Goal: Task Accomplishment & Management: Manage account settings

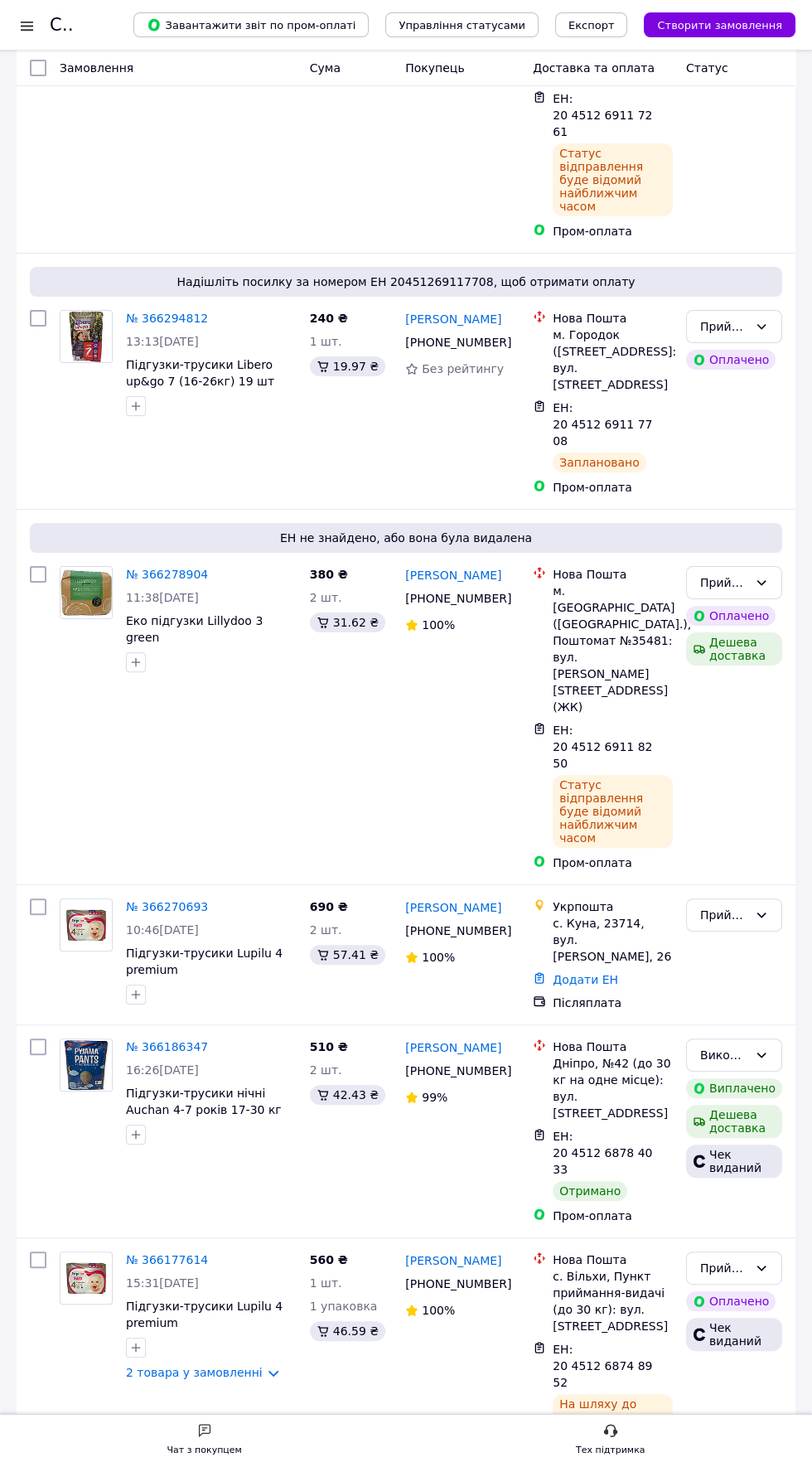
scroll to position [417, 0]
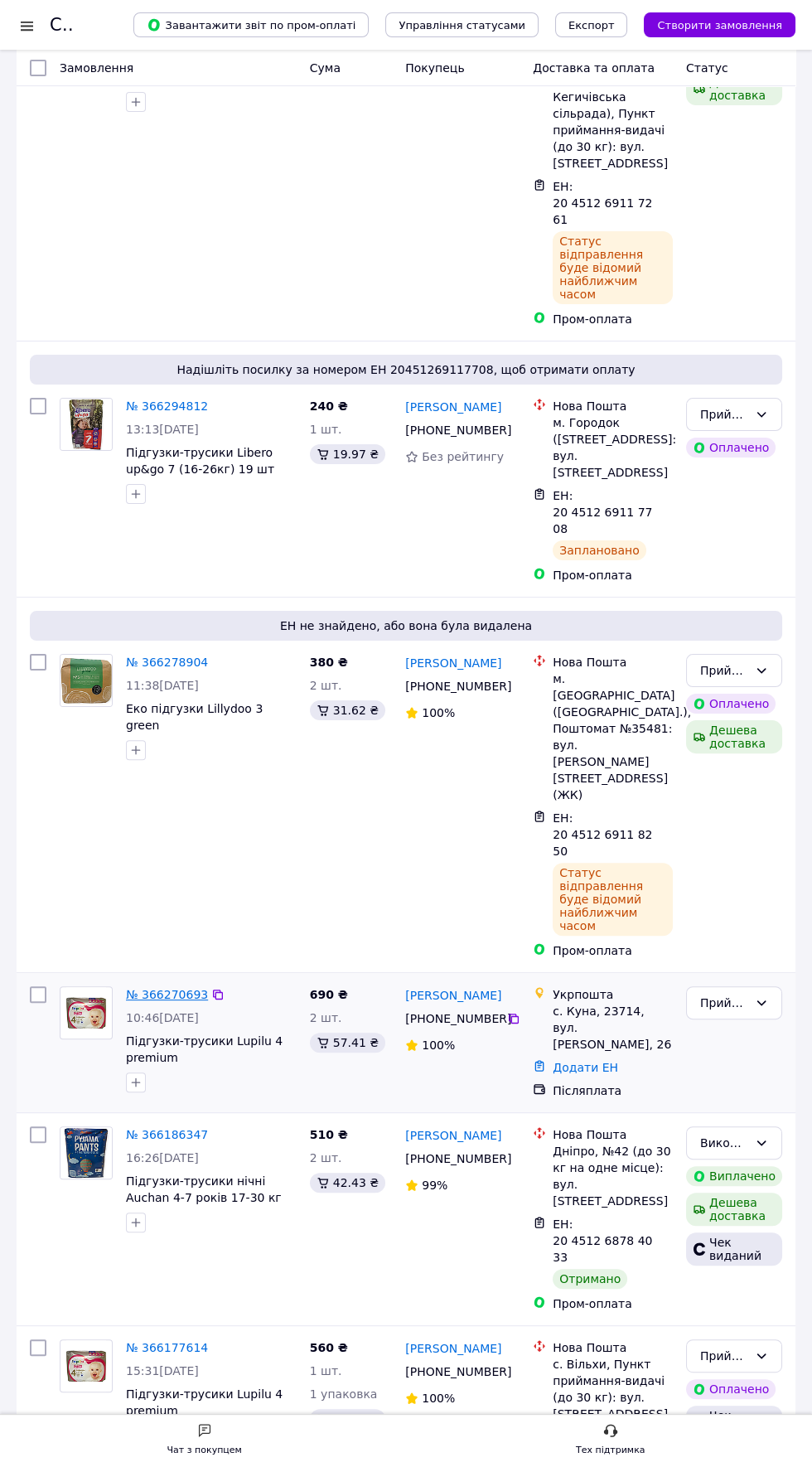
click at [158, 988] on link "№ 366270693" at bounding box center [166, 995] width 82 height 13
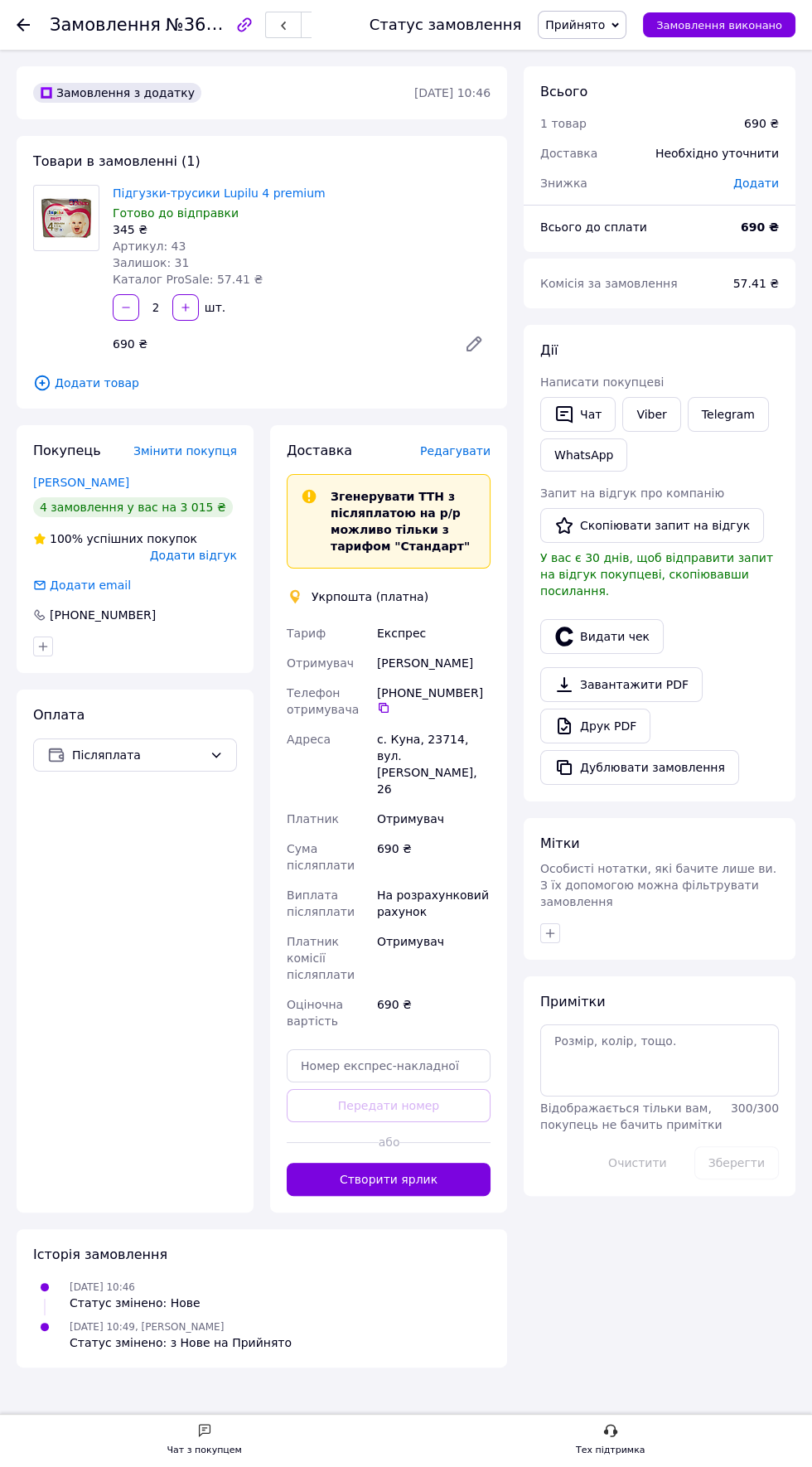
click at [481, 455] on span "Редагувати" at bounding box center [455, 451] width 70 height 13
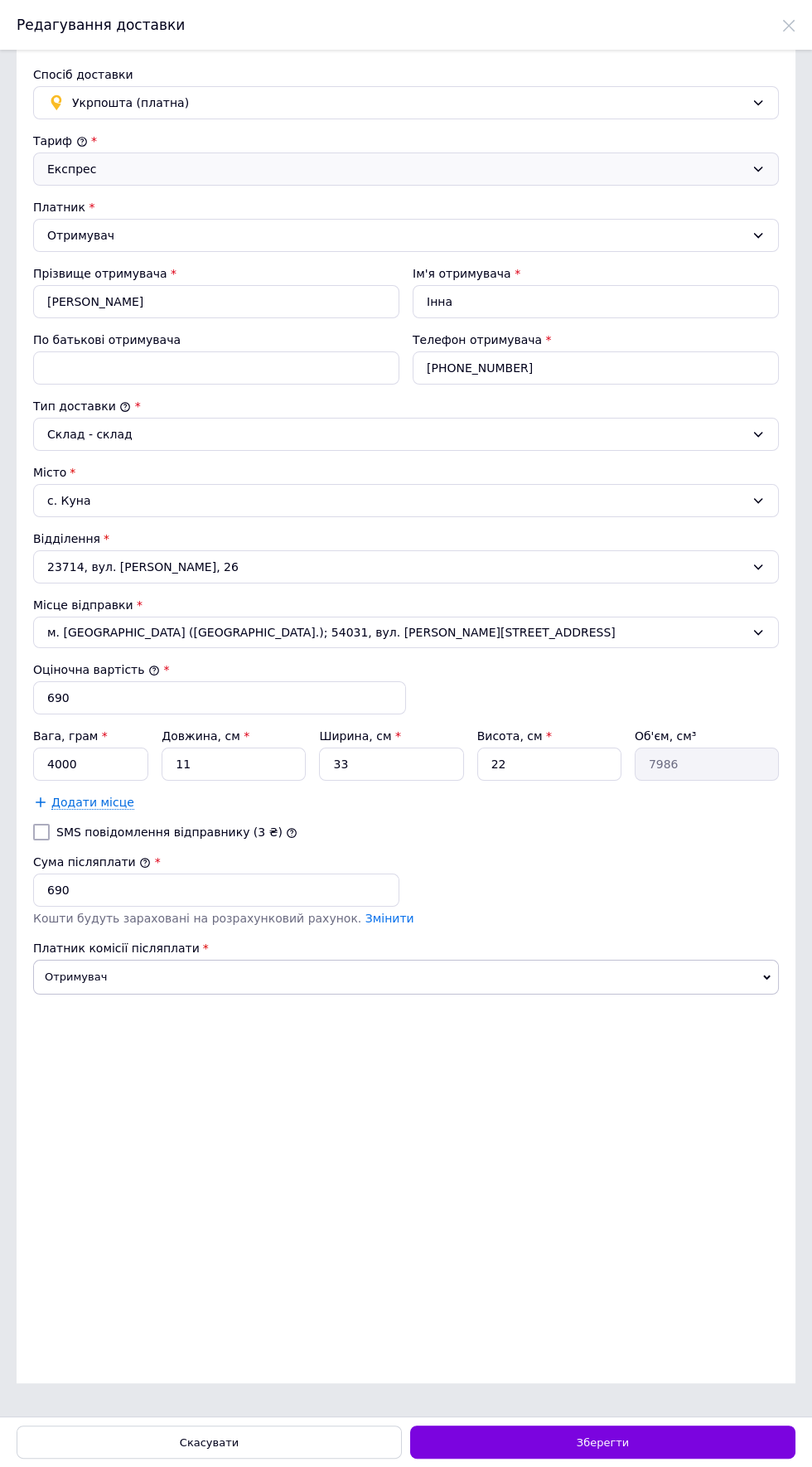
click at [727, 178] on div "Експрес" at bounding box center [397, 169] width 698 height 18
click at [576, 263] on li "Експрес" at bounding box center [406, 271] width 745 height 30
click at [758, 175] on icon at bounding box center [758, 169] width 13 height 13
click at [603, 242] on li "Стандарт" at bounding box center [406, 241] width 745 height 30
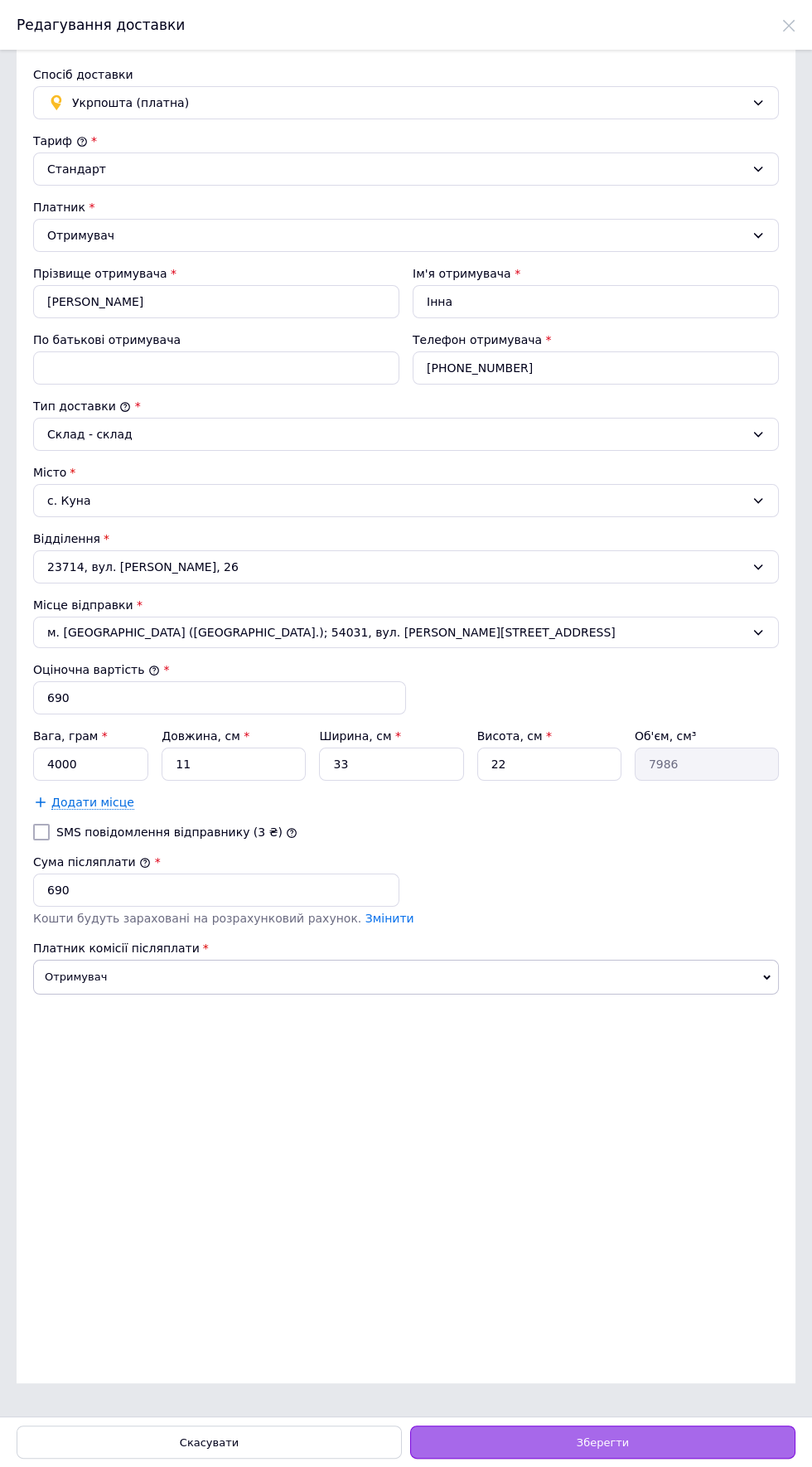
click at [605, 1444] on span "Зберегти" at bounding box center [602, 1443] width 52 height 13
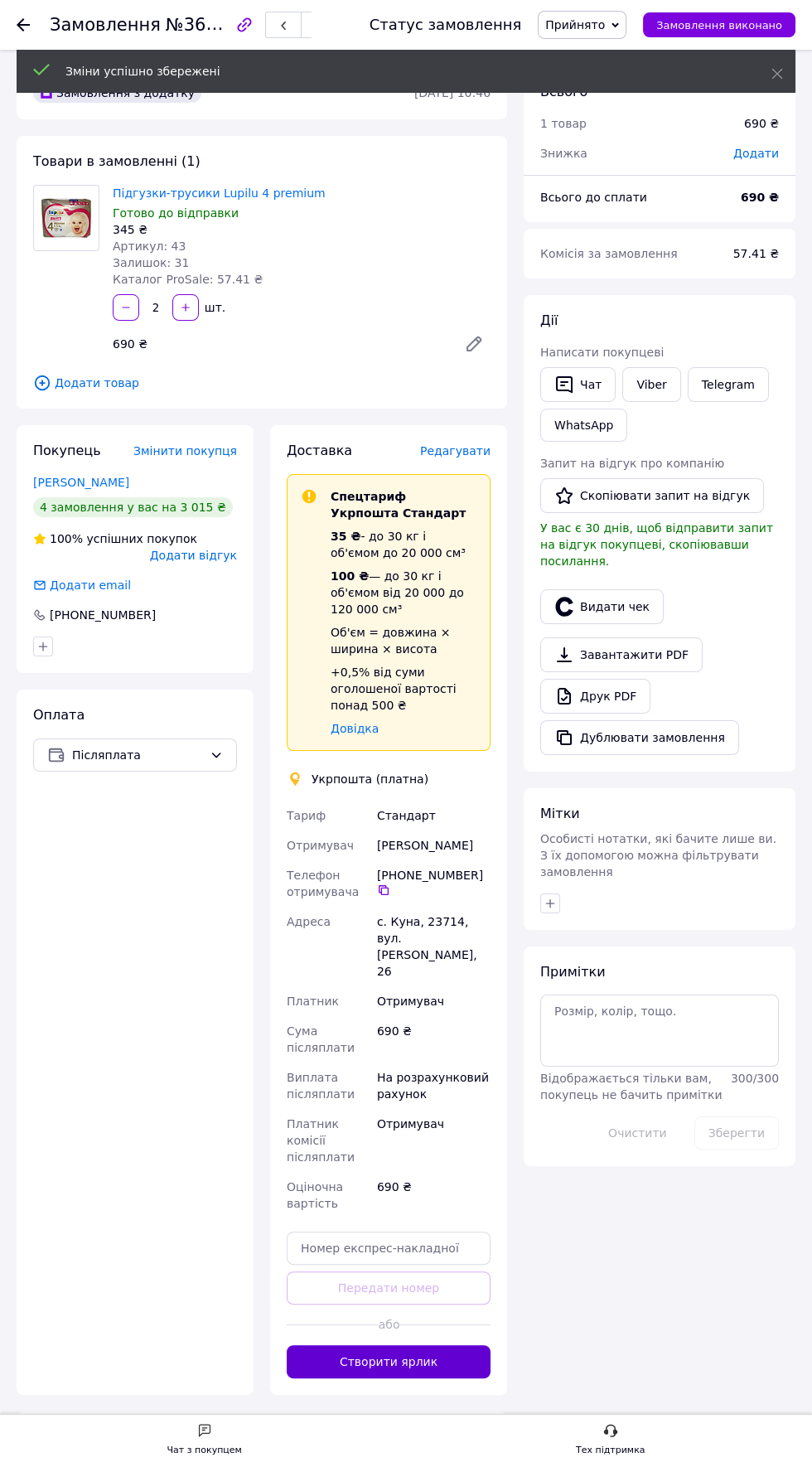
click at [443, 1346] on button "Створити ярлик" at bounding box center [388, 1362] width 204 height 33
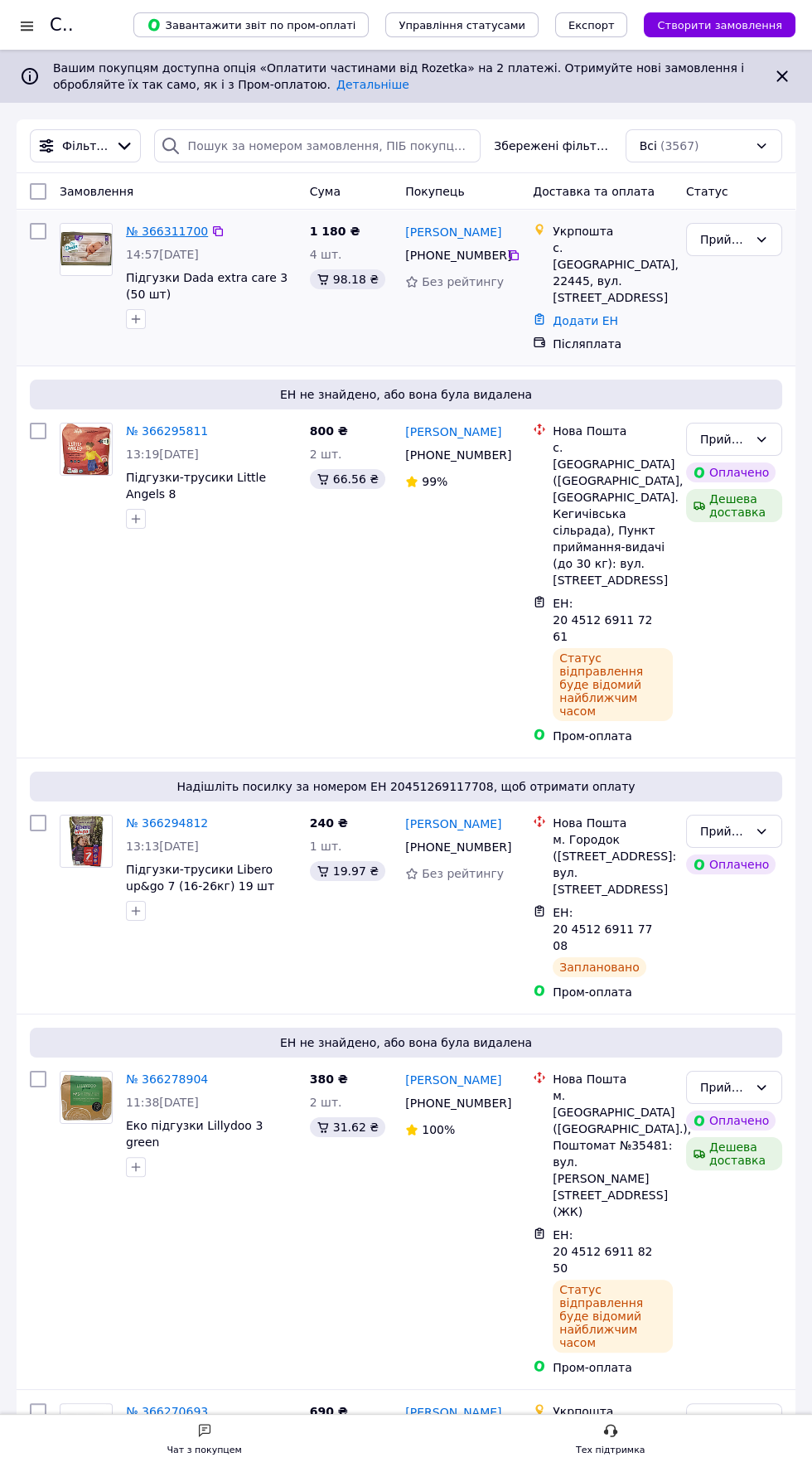
click at [175, 225] on link "№ 366311700" at bounding box center [166, 231] width 82 height 13
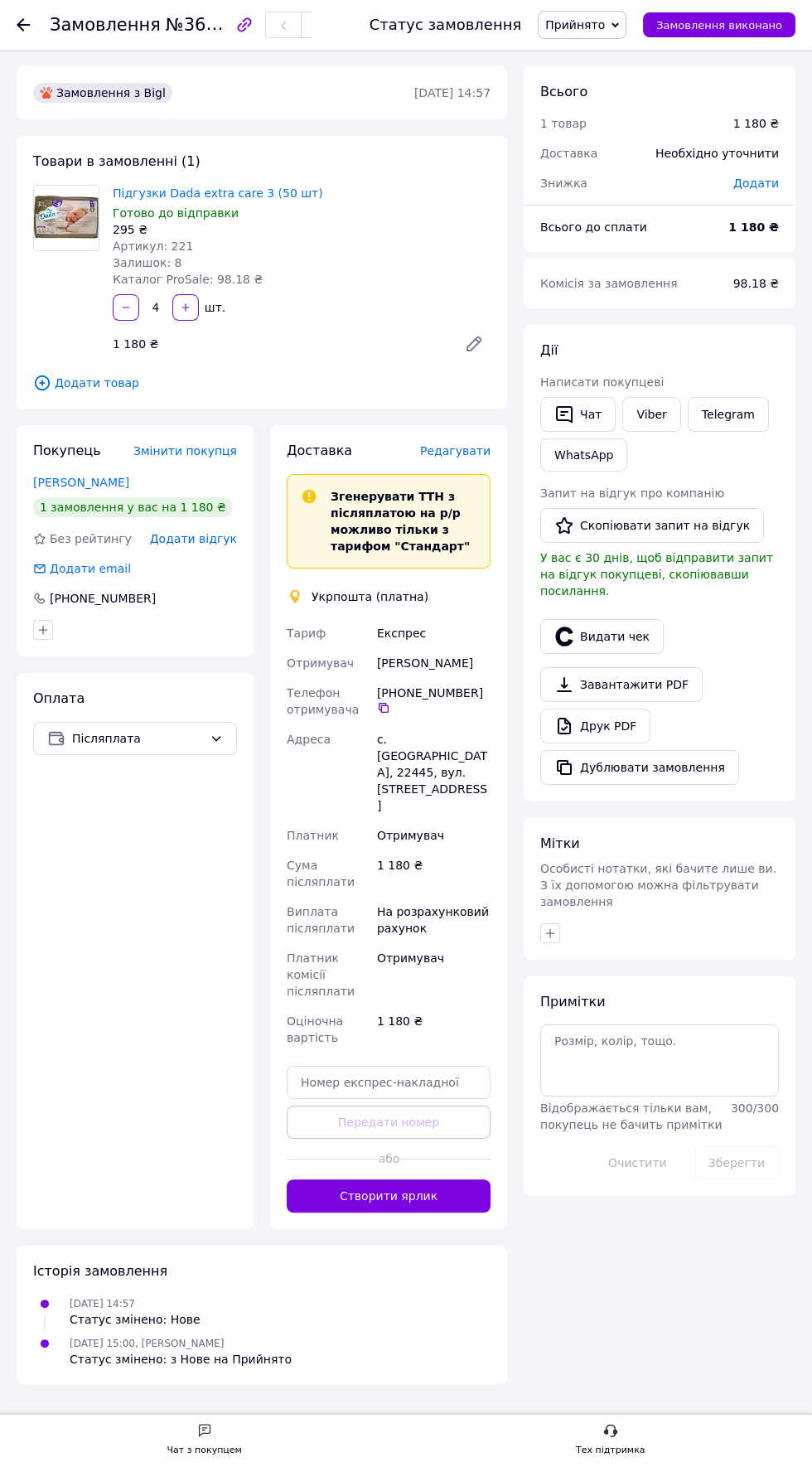
click at [472, 445] on span "Редагувати" at bounding box center [455, 451] width 70 height 13
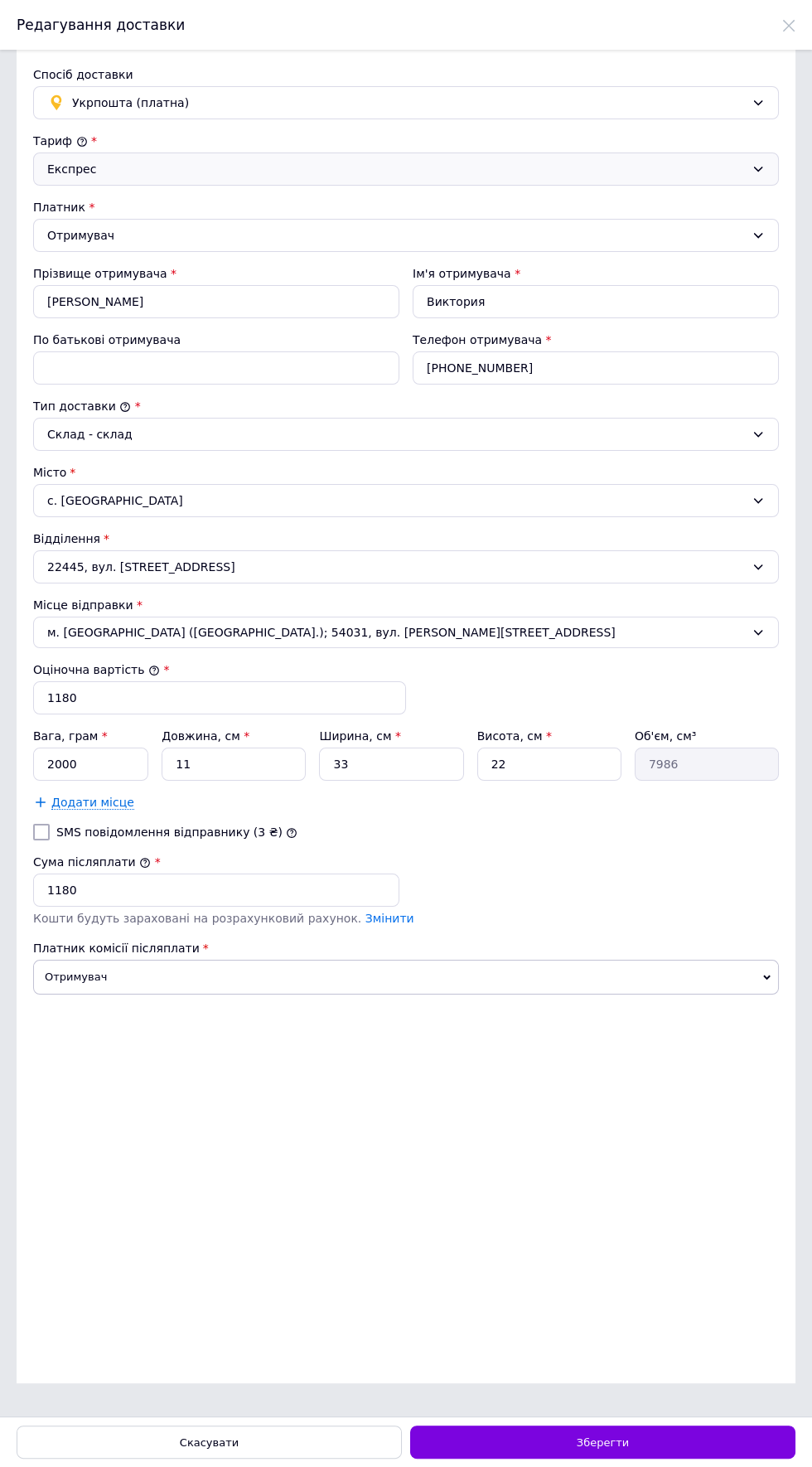
click at [734, 178] on div "Експрес" at bounding box center [397, 169] width 698 height 18
click at [622, 259] on li "Експрес" at bounding box center [406, 271] width 745 height 30
click at [731, 178] on div "Експрес" at bounding box center [397, 169] width 698 height 18
click at [624, 228] on li "Стандарт" at bounding box center [406, 241] width 745 height 30
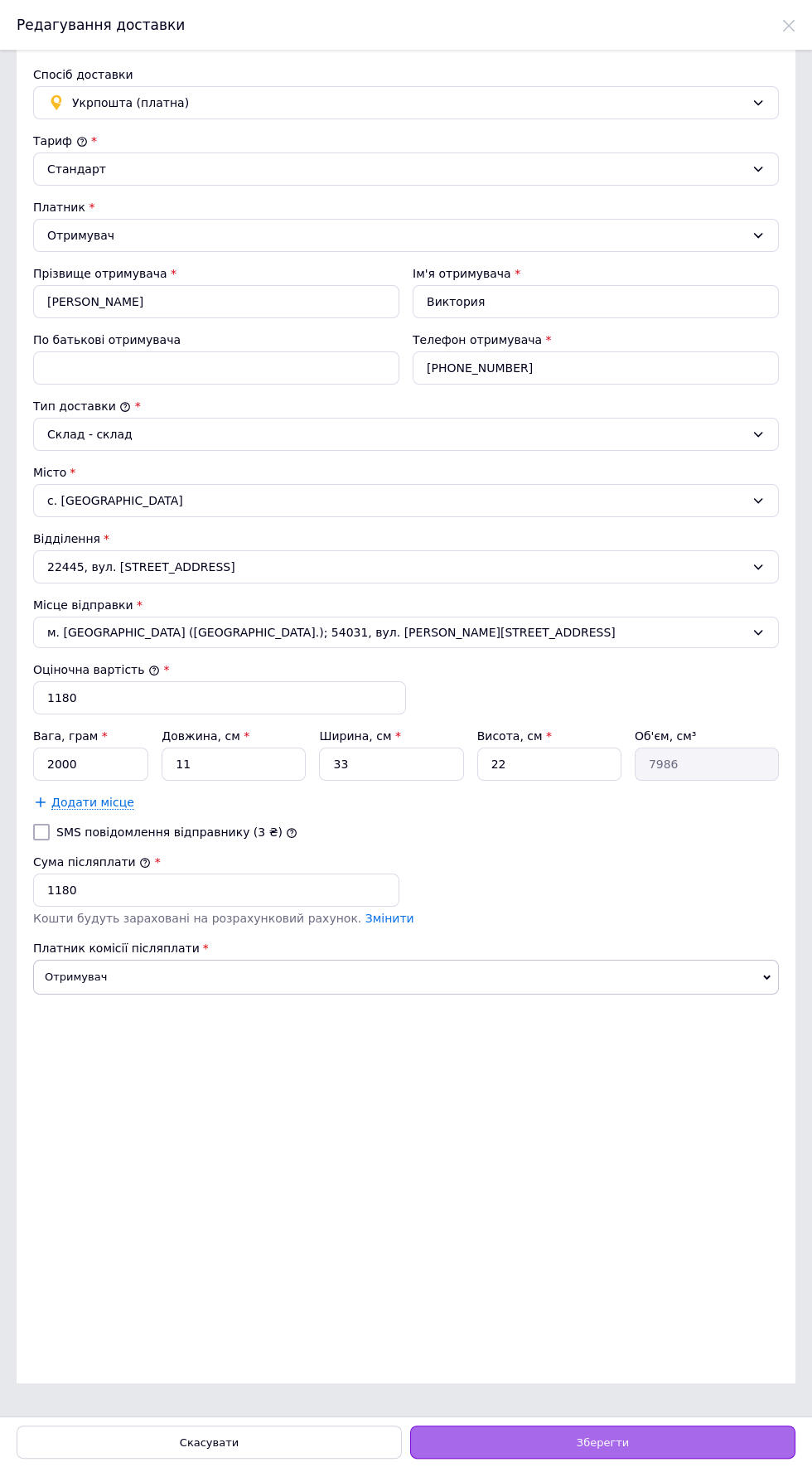
click at [614, 1443] on span "Зберегти" at bounding box center [602, 1443] width 52 height 13
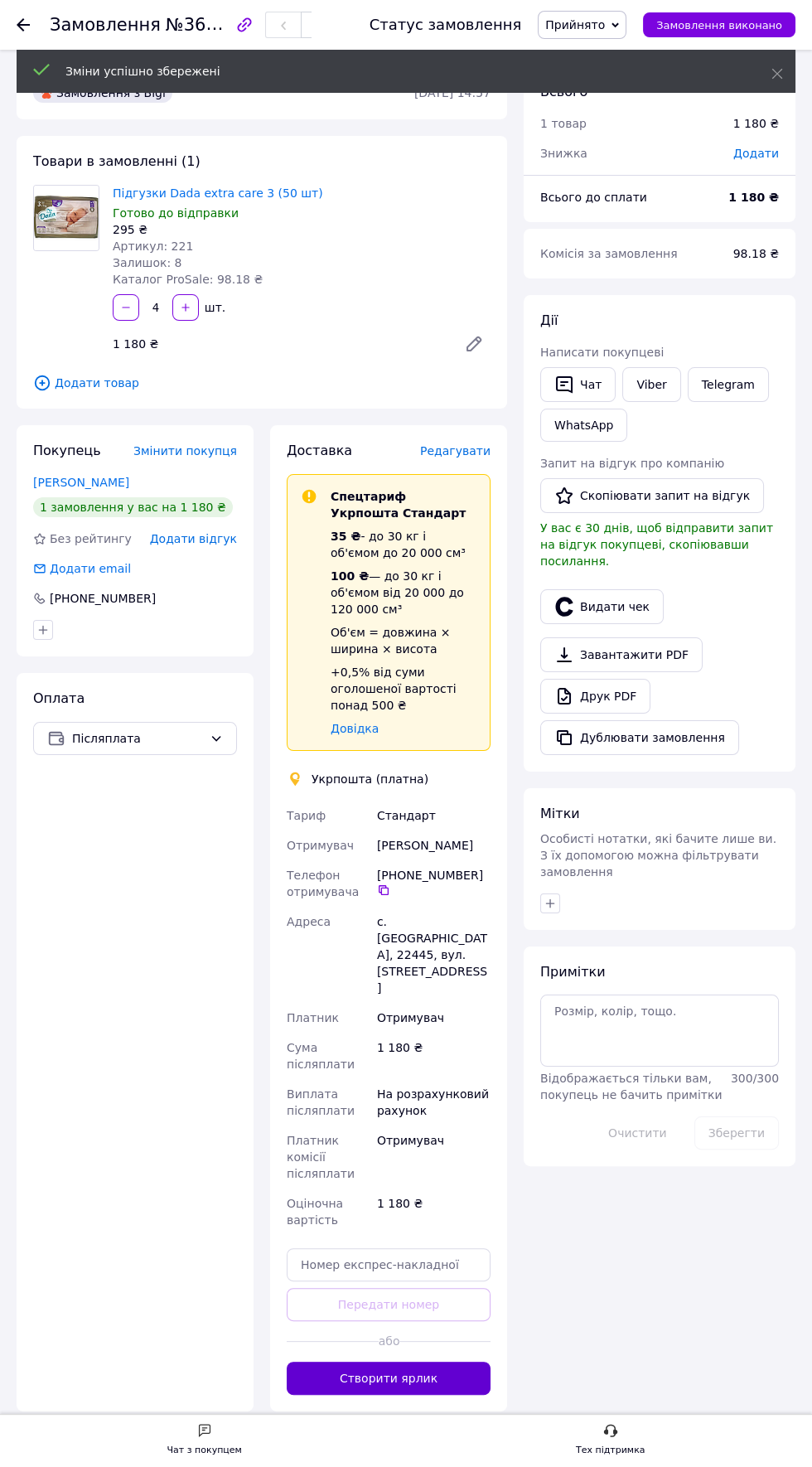
click at [434, 1362] on button "Створити ярлик" at bounding box center [388, 1378] width 204 height 33
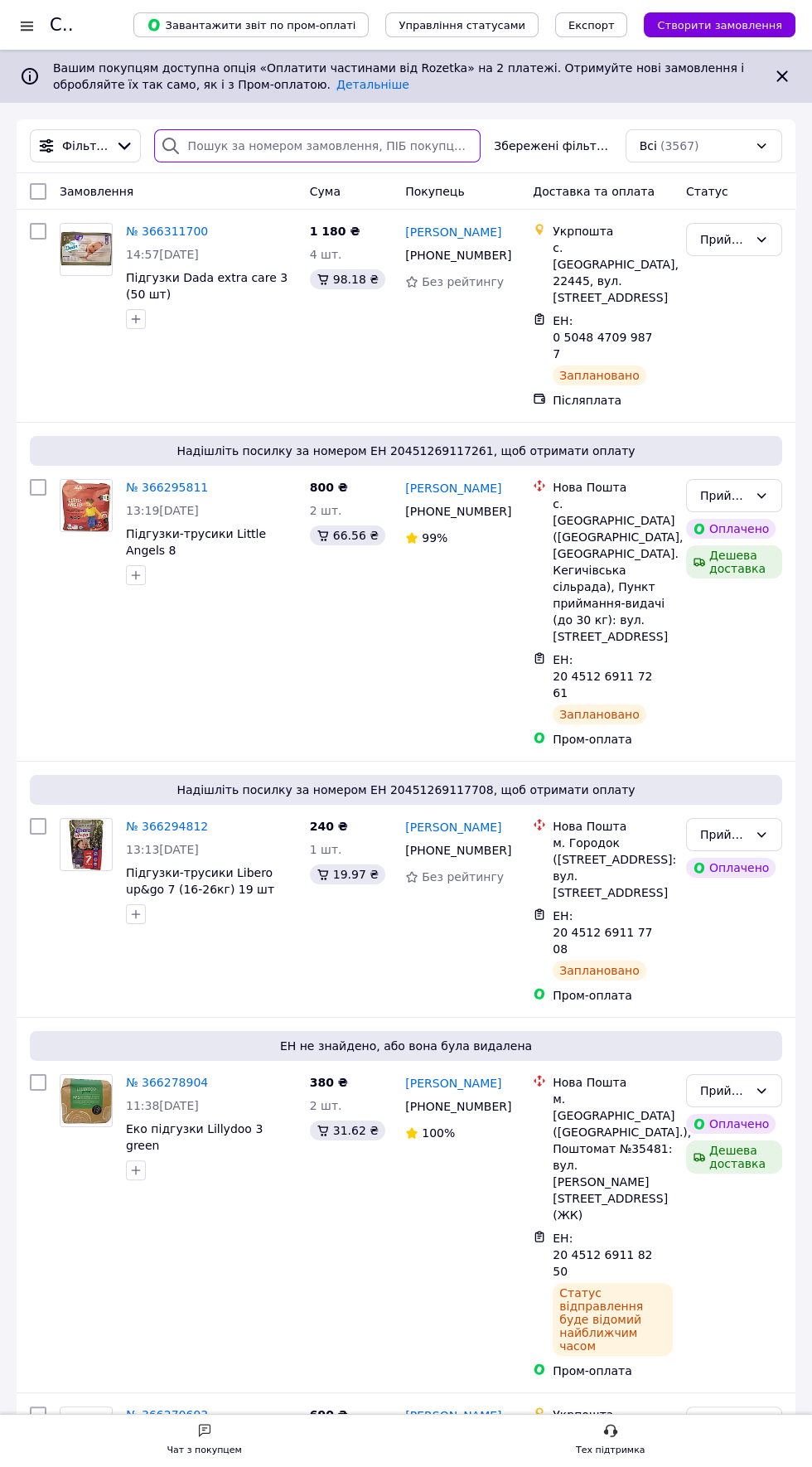
click at [319, 142] on input "search" at bounding box center [317, 146] width 327 height 33
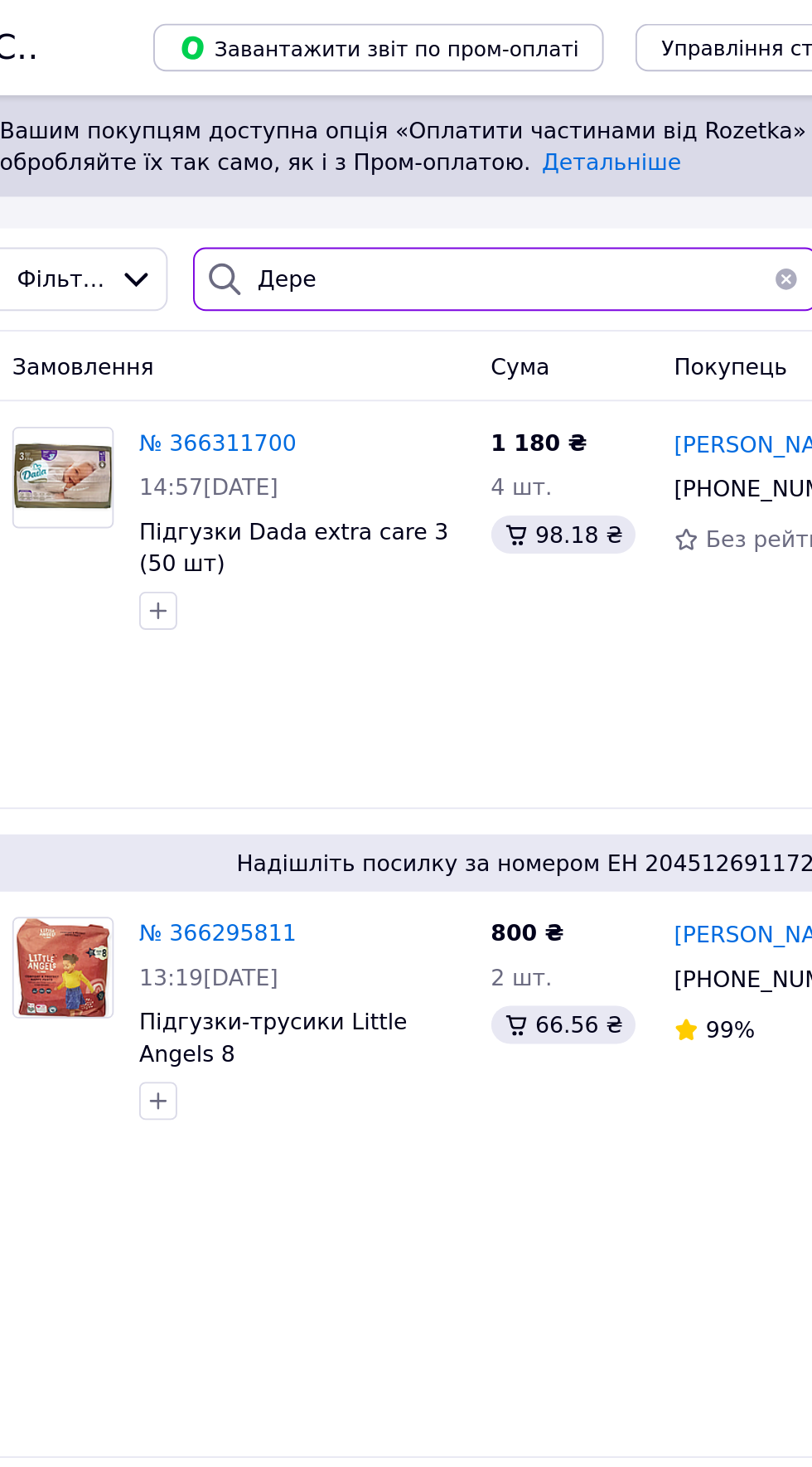
type input "Дерев"
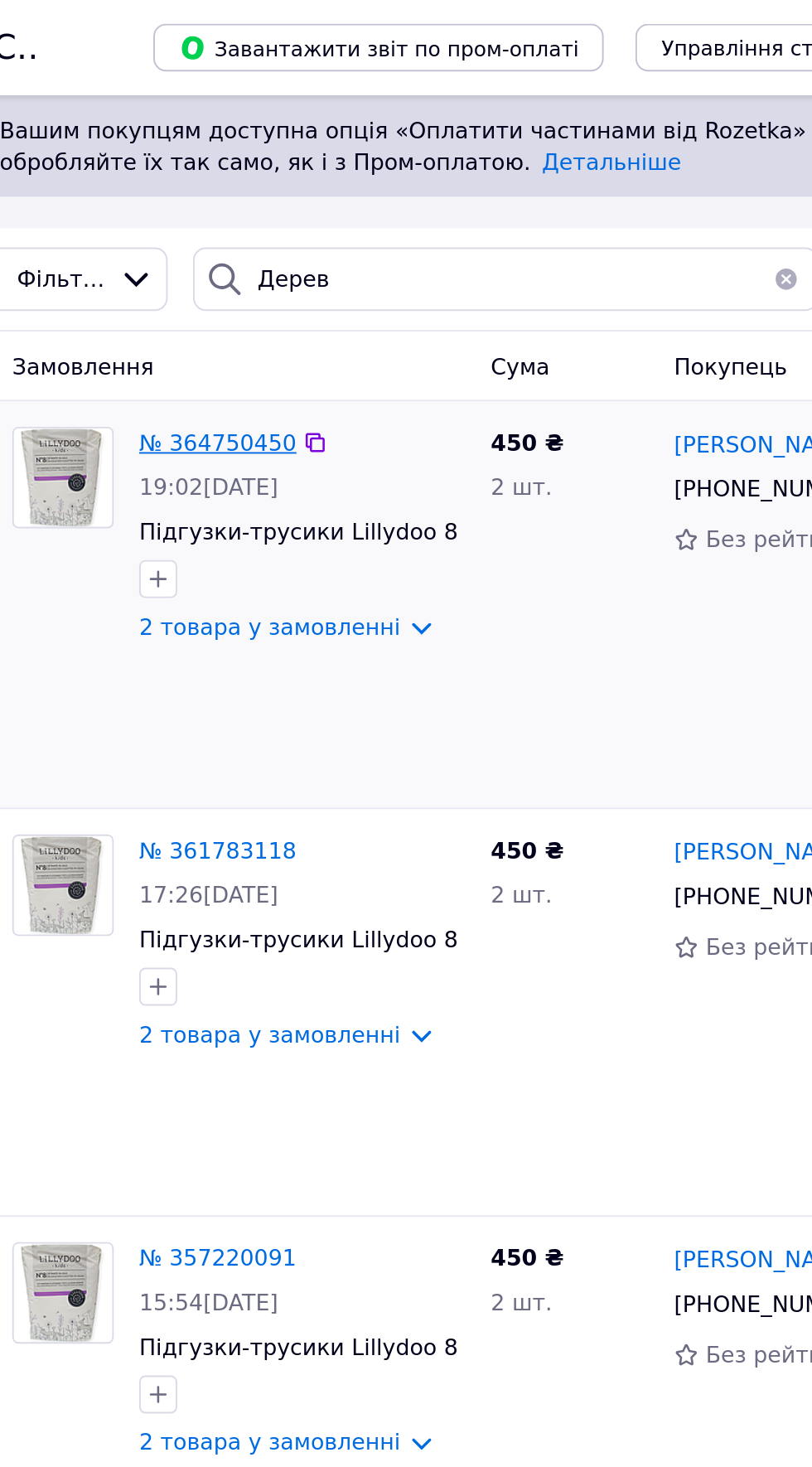
click at [154, 235] on span "№ 364750450" at bounding box center [166, 231] width 82 height 13
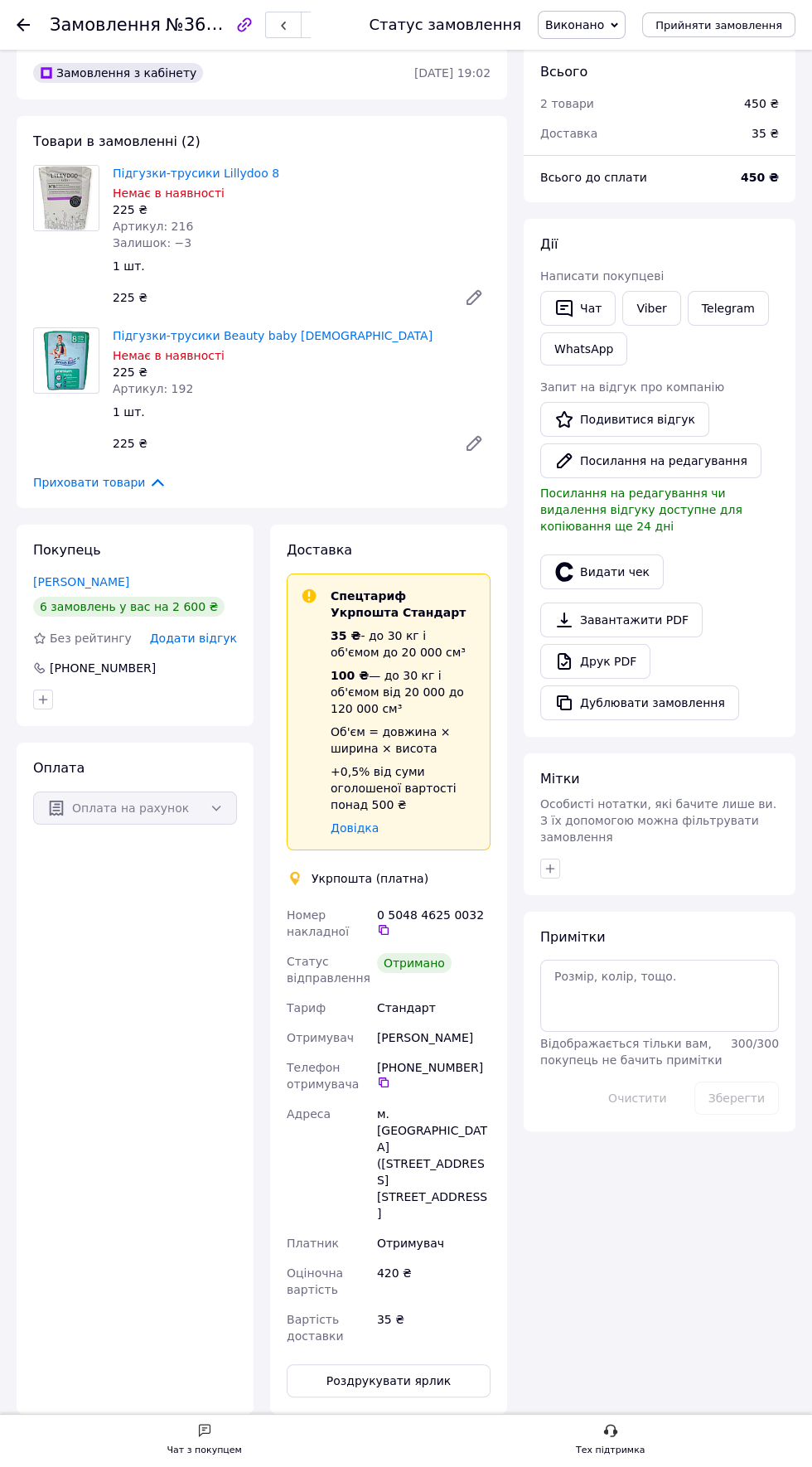
scroll to position [69, 0]
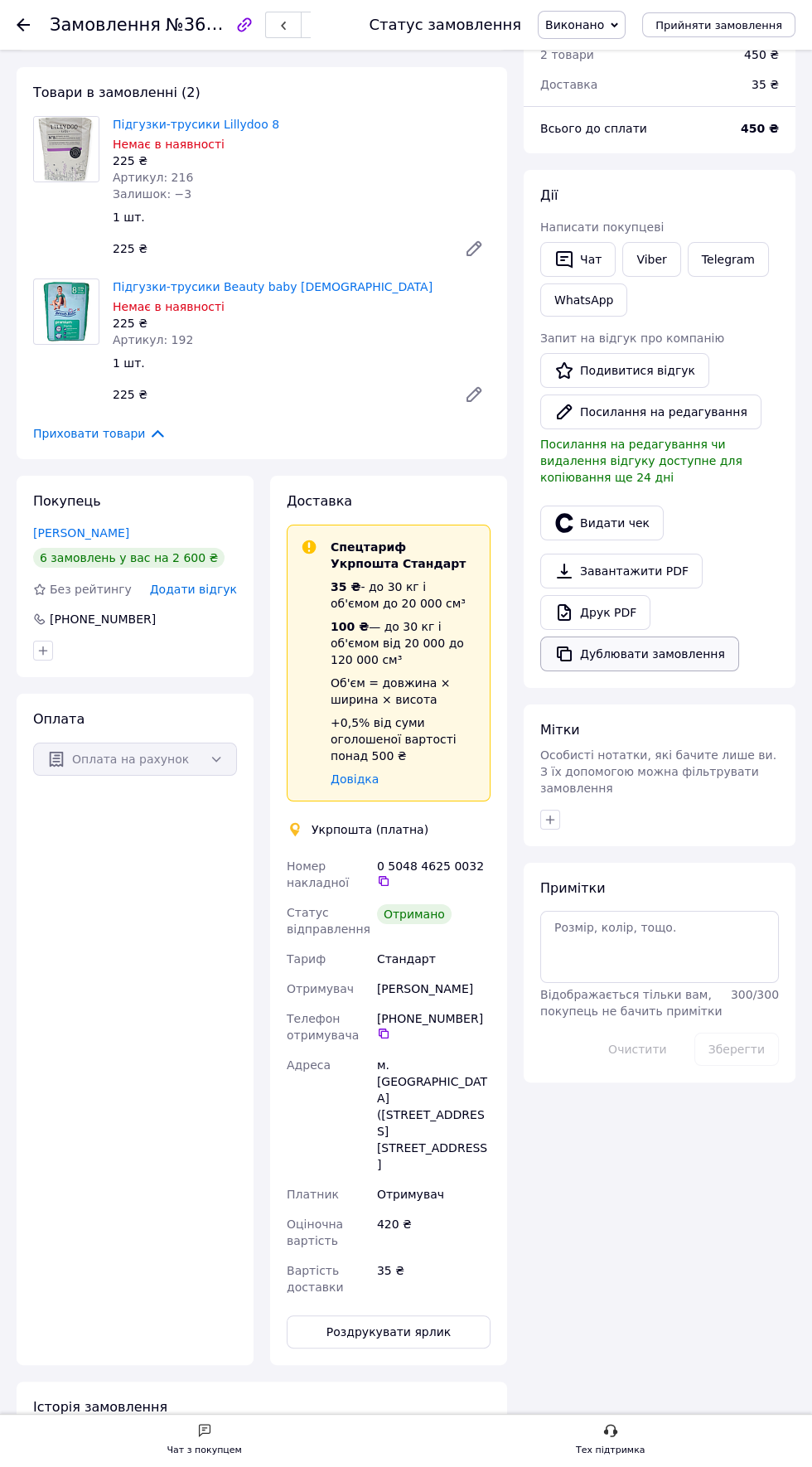
click at [641, 637] on button "Дублювати замовлення" at bounding box center [639, 654] width 199 height 35
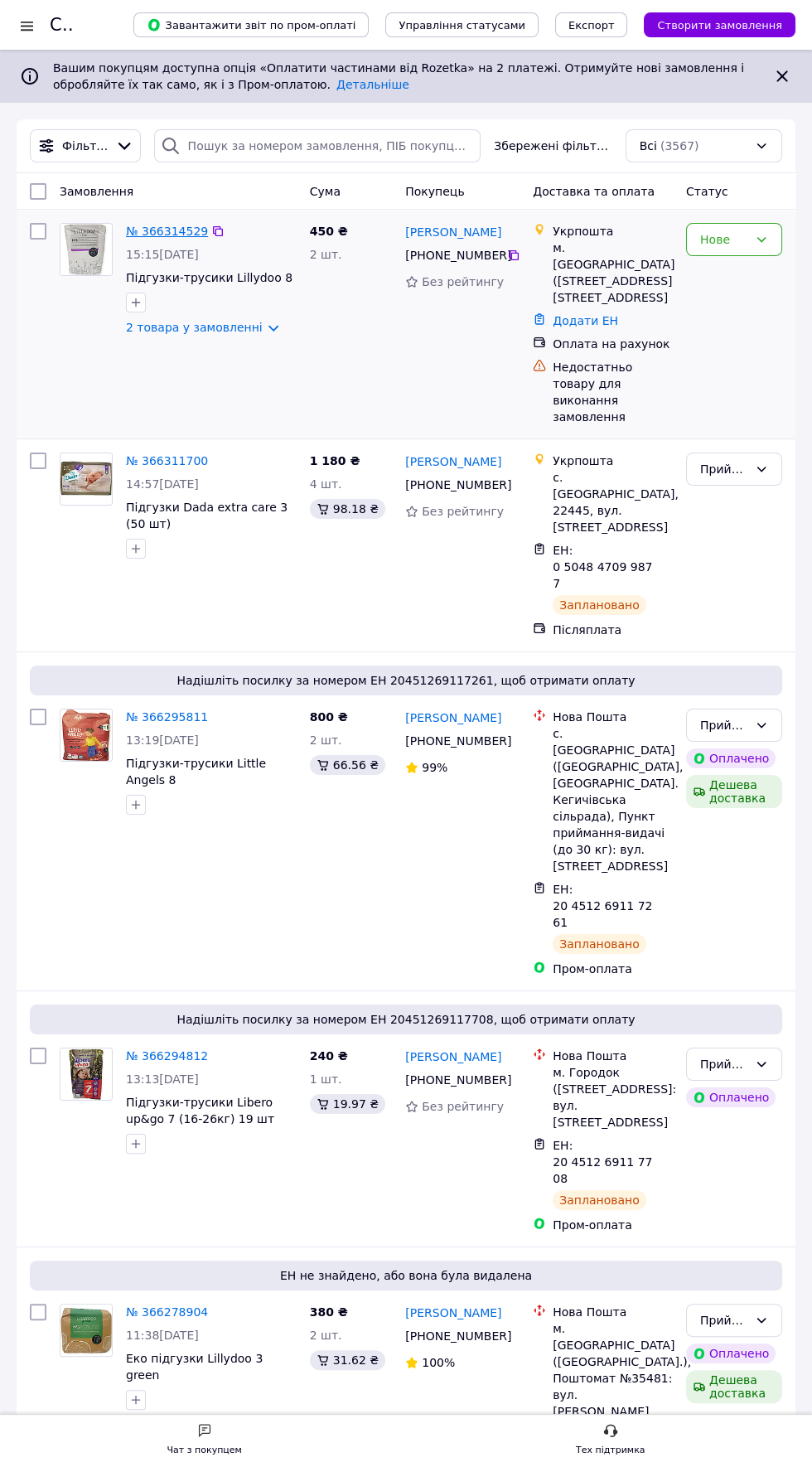
click at [174, 230] on link "№ 366314529" at bounding box center [166, 231] width 82 height 13
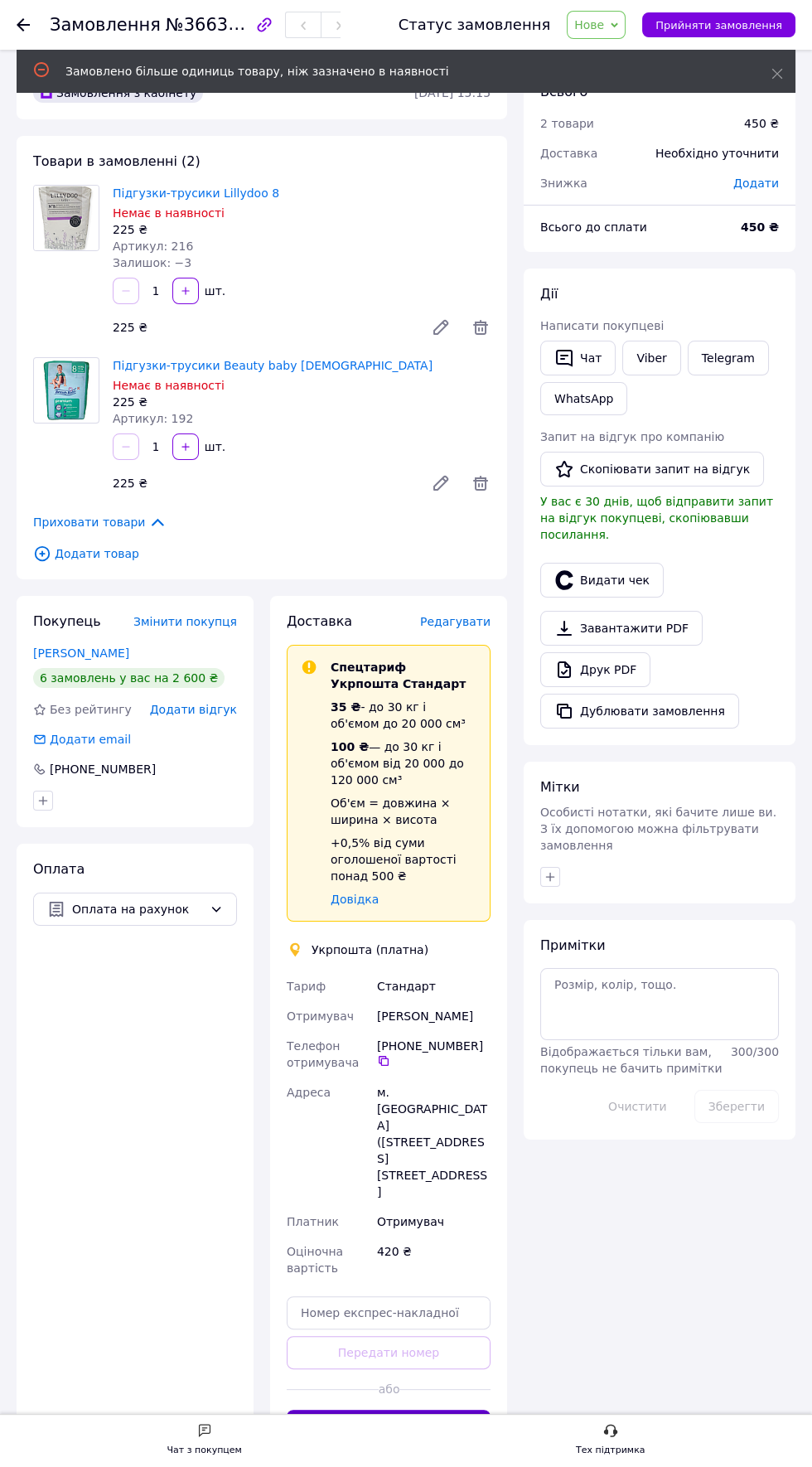
click at [389, 1410] on button "Створити ярлик" at bounding box center [388, 1427] width 204 height 33
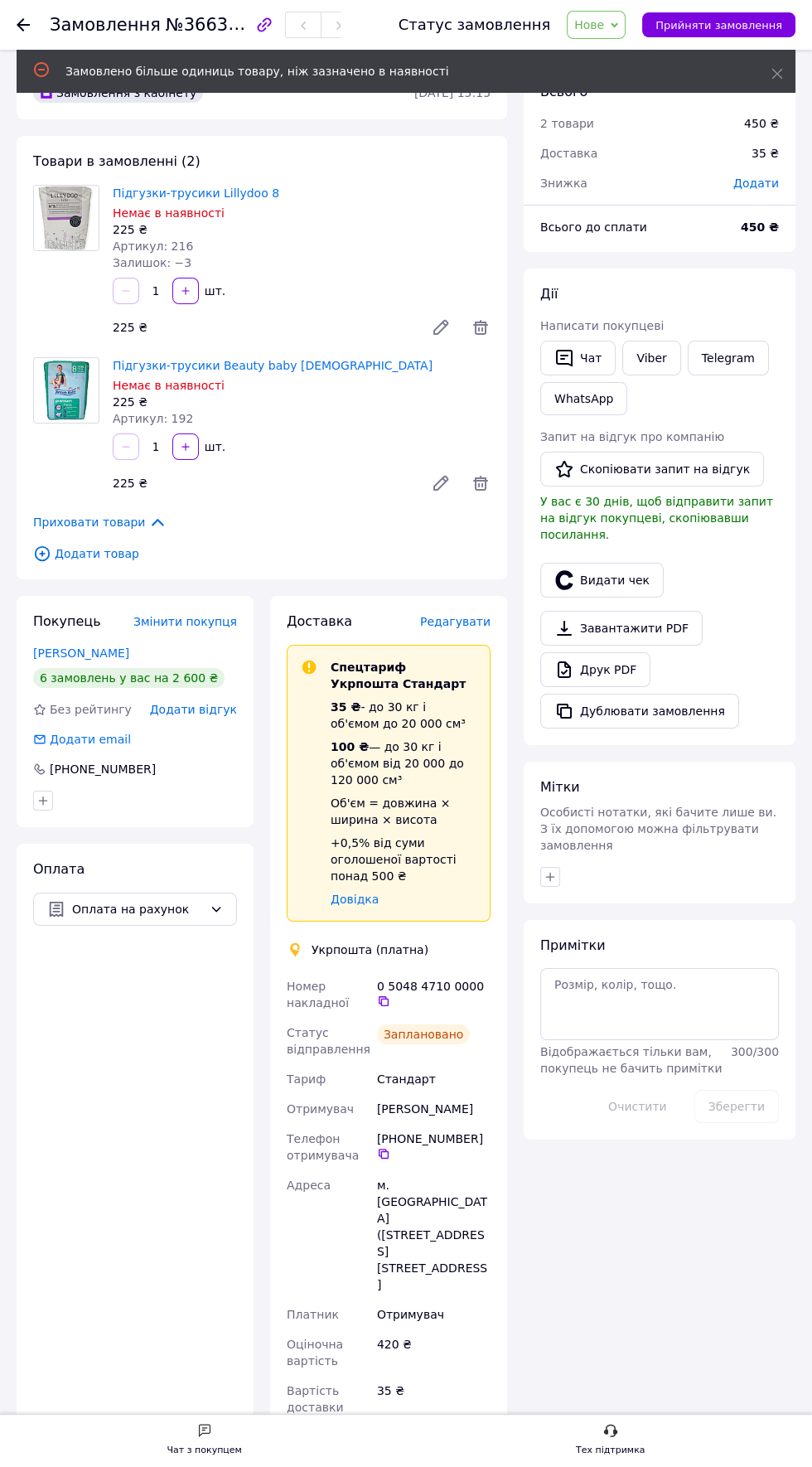
click at [604, 22] on span "Нове" at bounding box center [589, 24] width 30 height 13
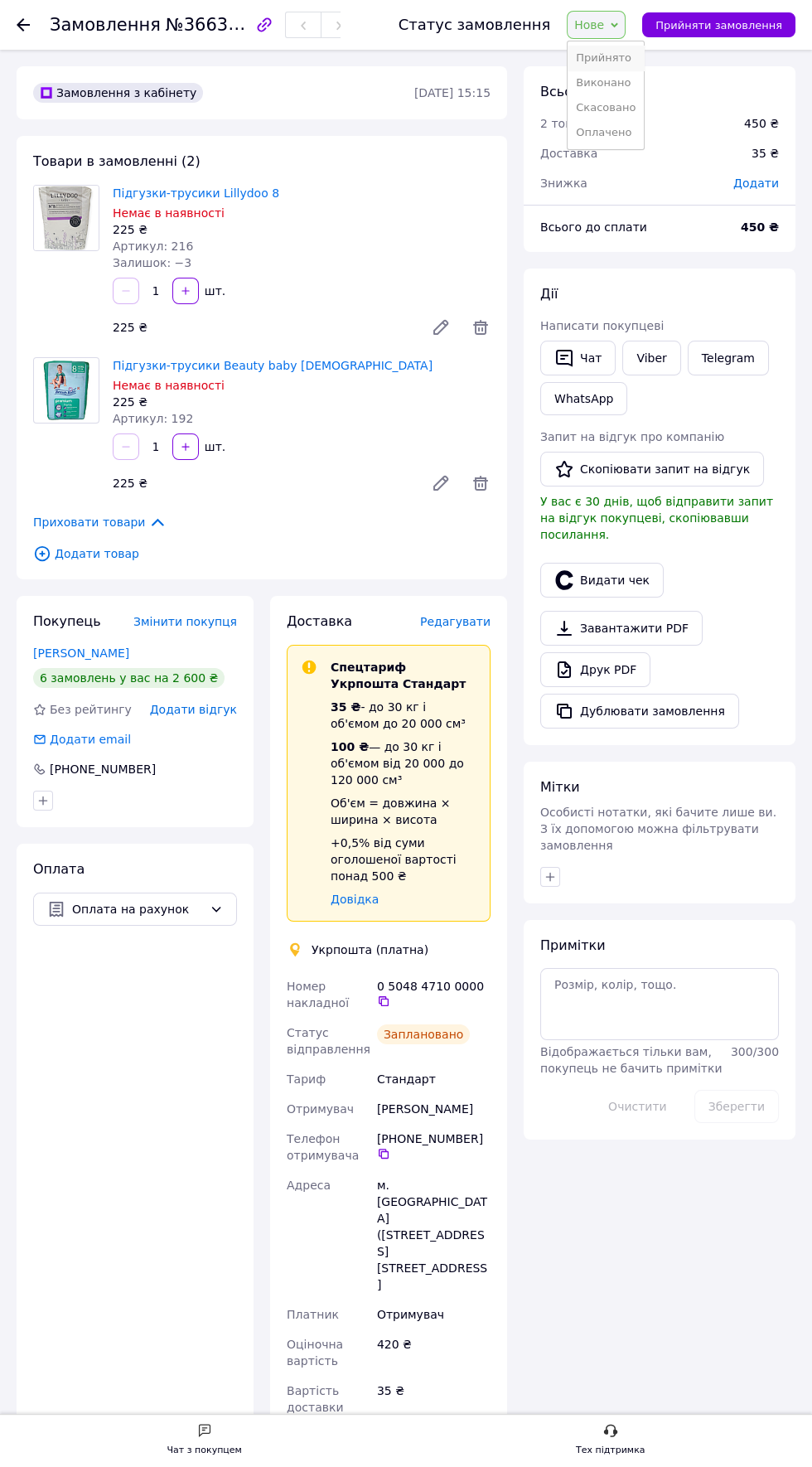
click at [625, 67] on li "Прийнято" at bounding box center [605, 58] width 76 height 25
